Goal: Information Seeking & Learning: Check status

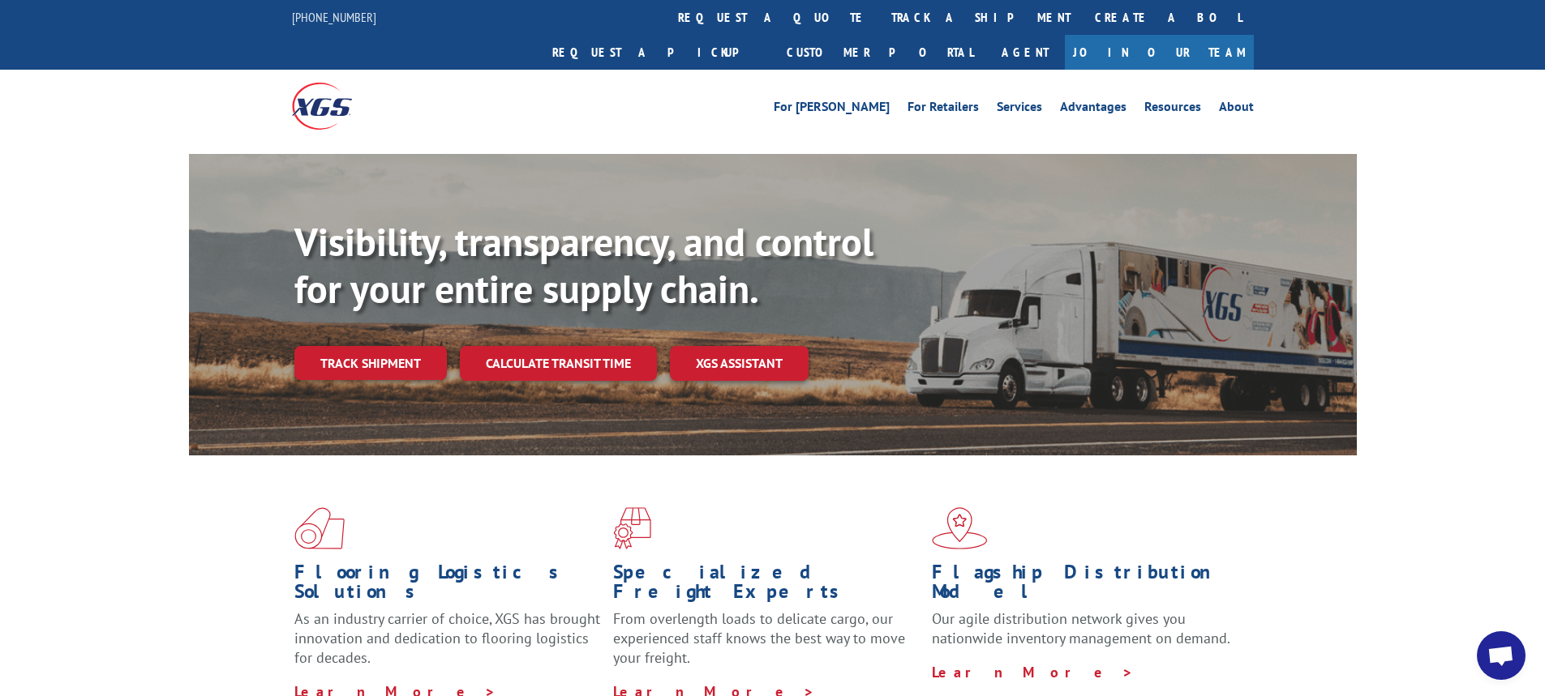
click at [352, 346] on link "Track shipment" at bounding box center [370, 363] width 152 height 34
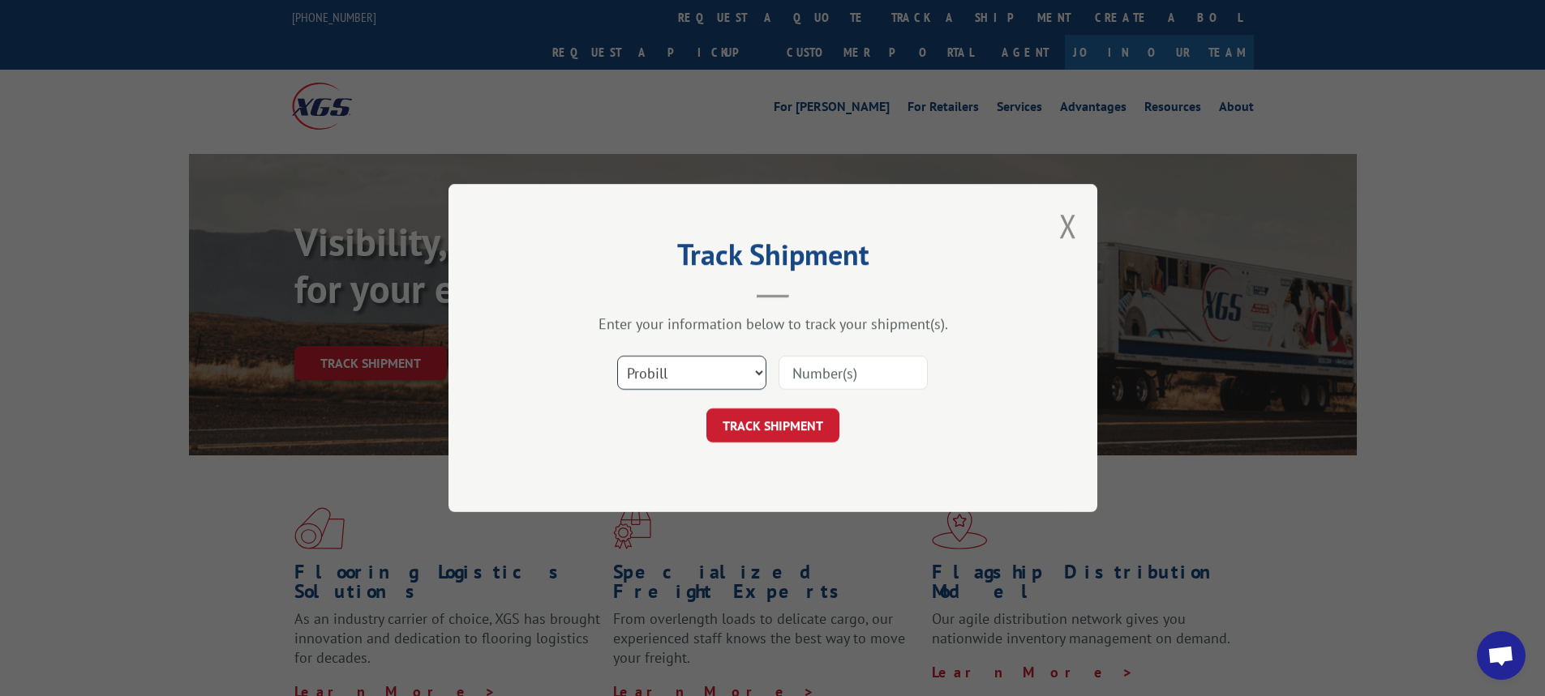
click at [756, 375] on select "Select category... Probill BOL PO" at bounding box center [691, 373] width 149 height 34
click at [800, 371] on input at bounding box center [852, 373] width 149 height 34
click at [749, 368] on select "Select category... Probill BOL PO" at bounding box center [691, 373] width 149 height 34
select select "bol"
click at [617, 356] on select "Select category... Probill BOL PO" at bounding box center [691, 373] width 149 height 34
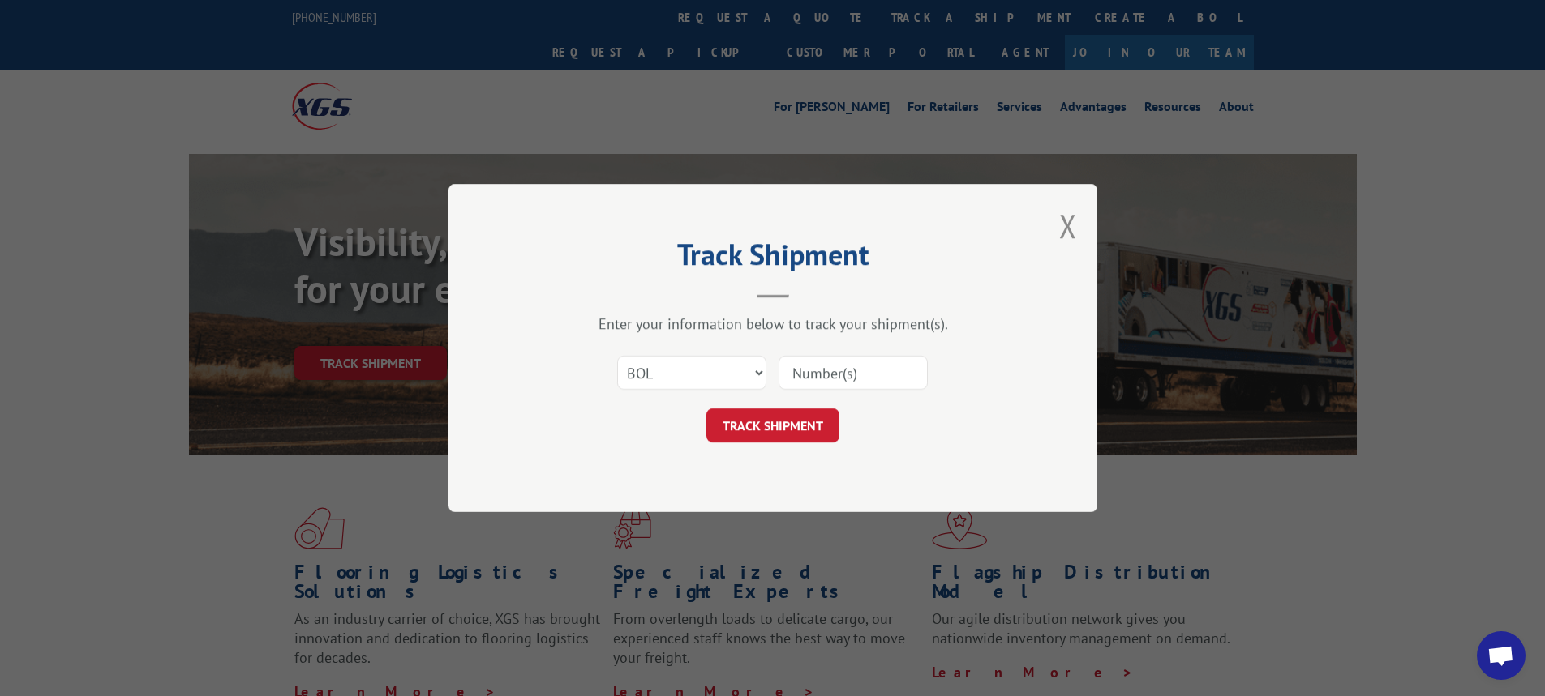
click at [819, 366] on input at bounding box center [852, 373] width 149 height 34
type input "7046087"
click at [787, 428] on button "TRACK SHIPMENT" at bounding box center [772, 426] width 133 height 34
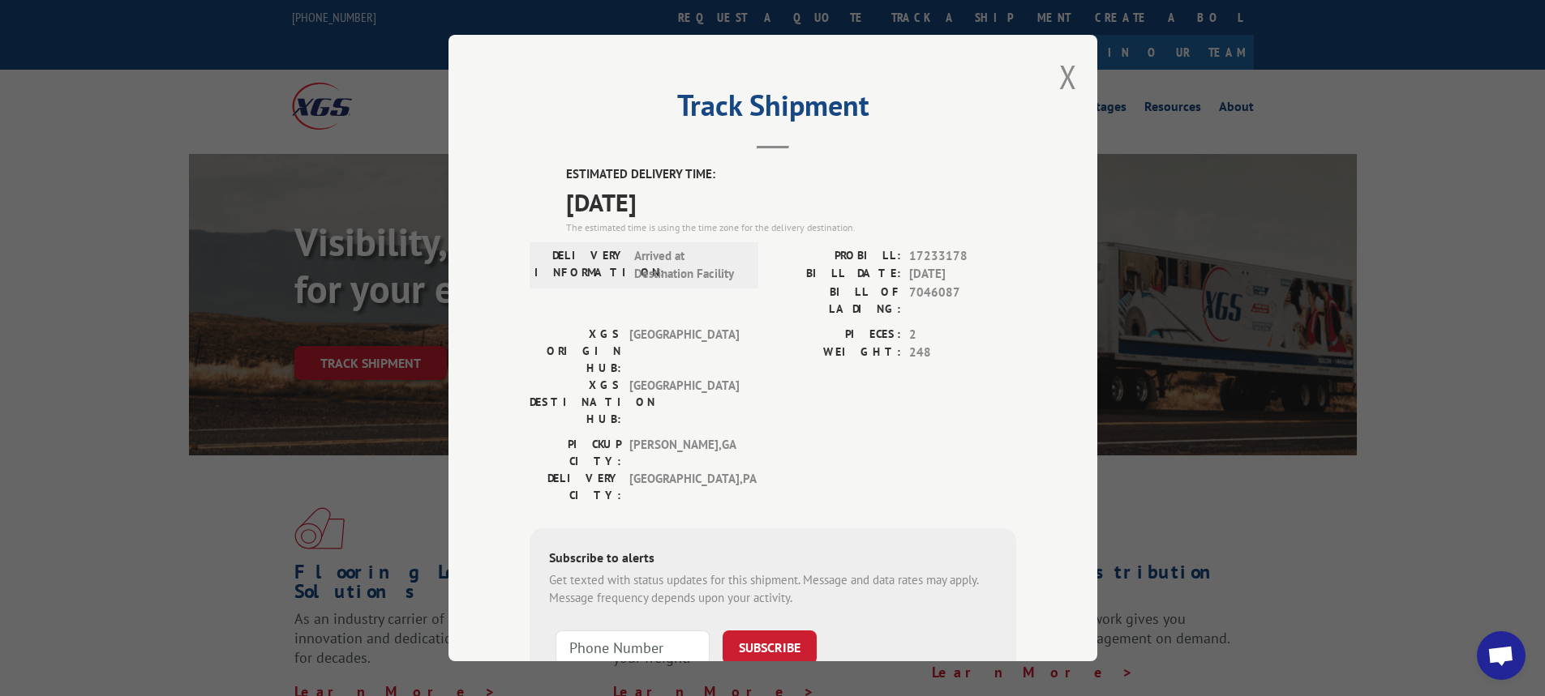
click at [1401, 547] on div "Track Shipment ESTIMATED DELIVERY TIME: [DATE] The estimated time is using the …" at bounding box center [772, 348] width 1545 height 696
click at [1065, 71] on button "Close modal" at bounding box center [1068, 76] width 18 height 43
